Goal: Task Accomplishment & Management: Manage account settings

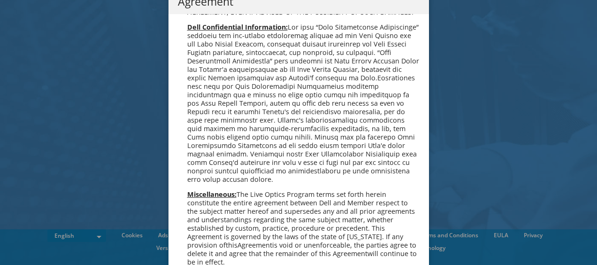
scroll to position [672, 0]
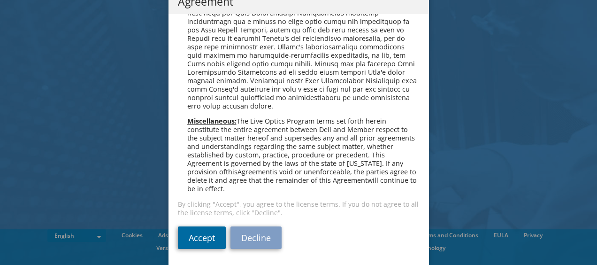
click at [202, 232] on link "Accept" at bounding box center [202, 237] width 48 height 23
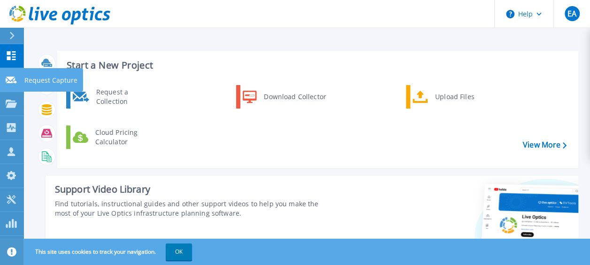
click at [8, 74] on link "Request Capture Request Capture" at bounding box center [11, 80] width 23 height 24
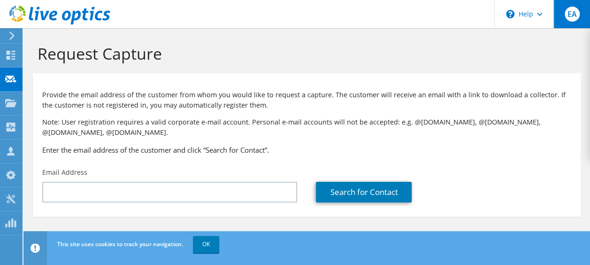
click at [571, 15] on span "EA" at bounding box center [572, 14] width 15 height 15
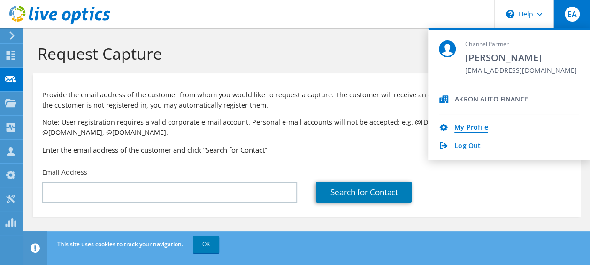
click at [468, 126] on link "My Profile" at bounding box center [470, 127] width 33 height 9
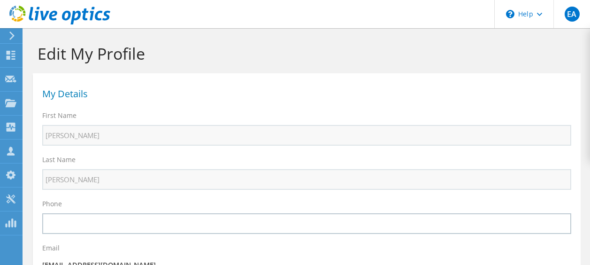
select select "224"
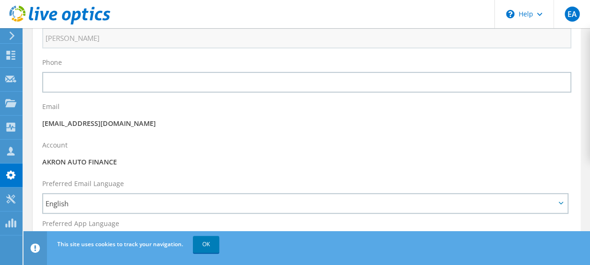
scroll to position [141, 0]
click at [109, 159] on p "AKRON AUTO FINANCE" at bounding box center [306, 162] width 529 height 10
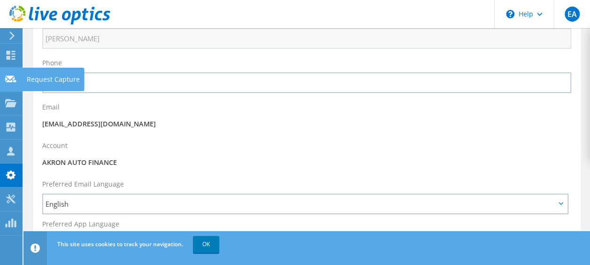
click at [8, 75] on icon at bounding box center [10, 79] width 11 height 9
